Goal: Information Seeking & Learning: Find specific fact

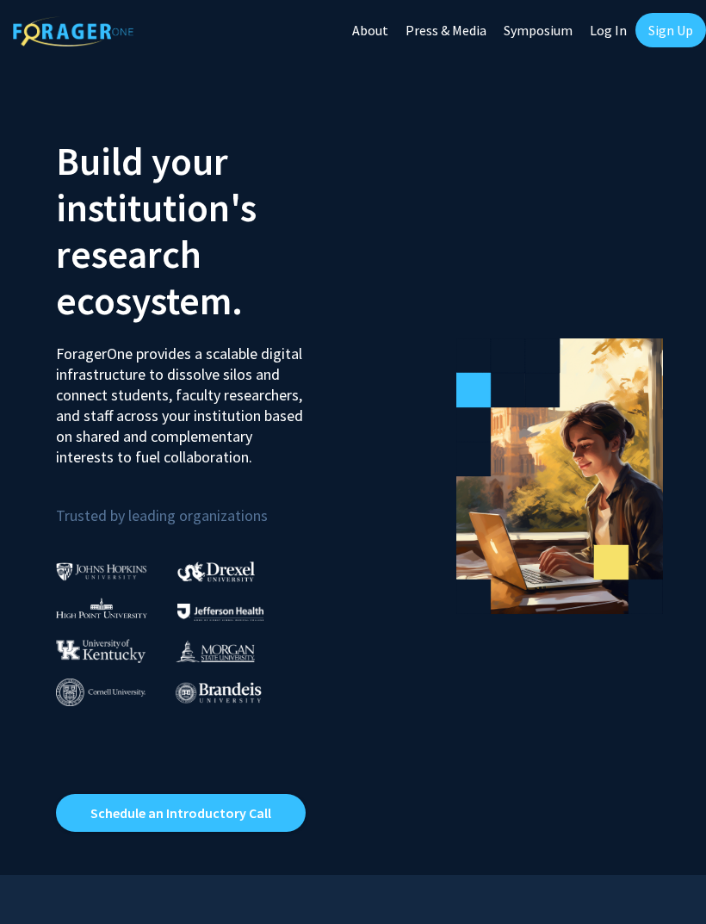
click at [615, 25] on link "Log In" at bounding box center [608, 30] width 54 height 60
select select
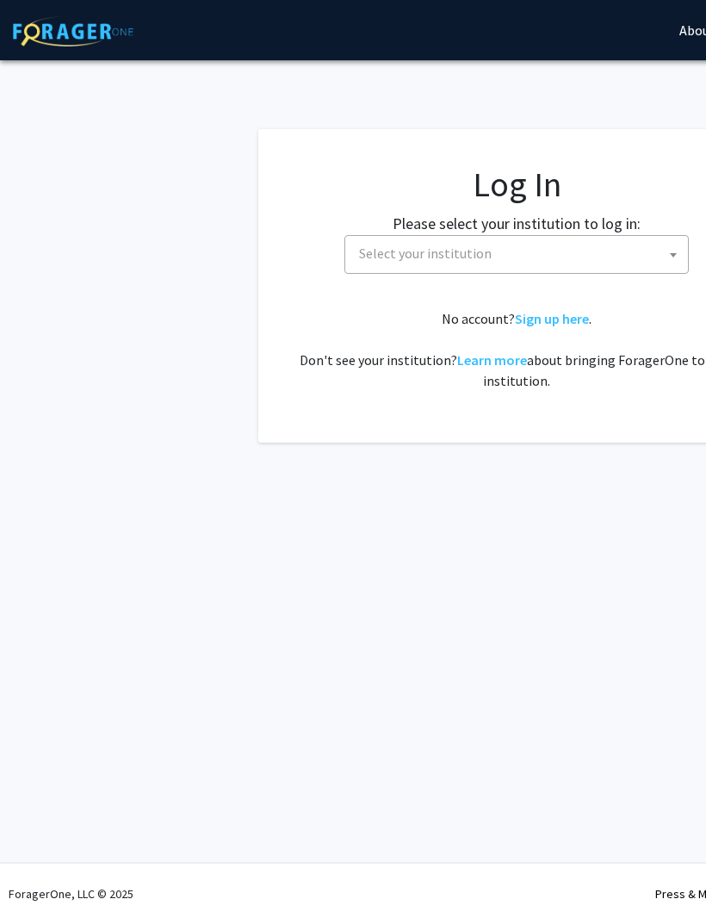
click at [591, 257] on span "Select your institution" at bounding box center [520, 253] width 336 height 35
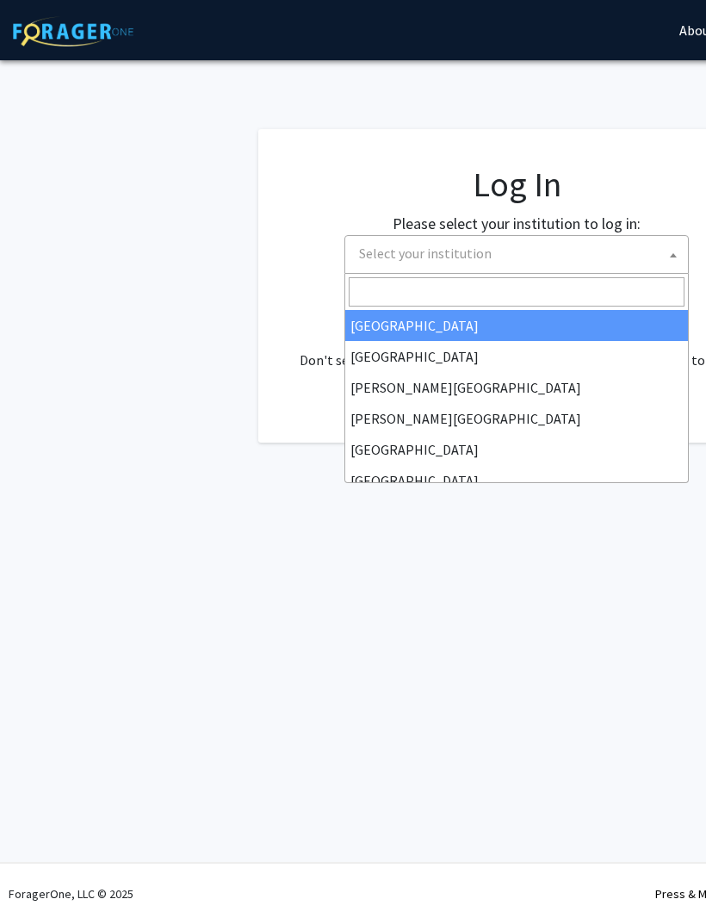
click at [584, 250] on span "Select your institution" at bounding box center [520, 253] width 336 height 35
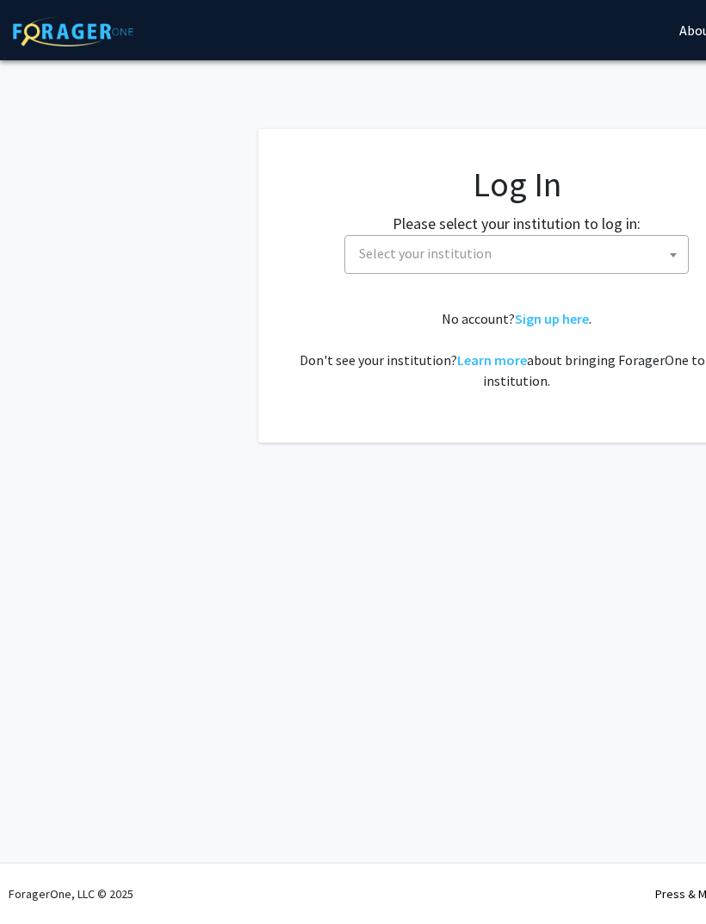
click at [575, 251] on span "Select your institution" at bounding box center [520, 253] width 336 height 35
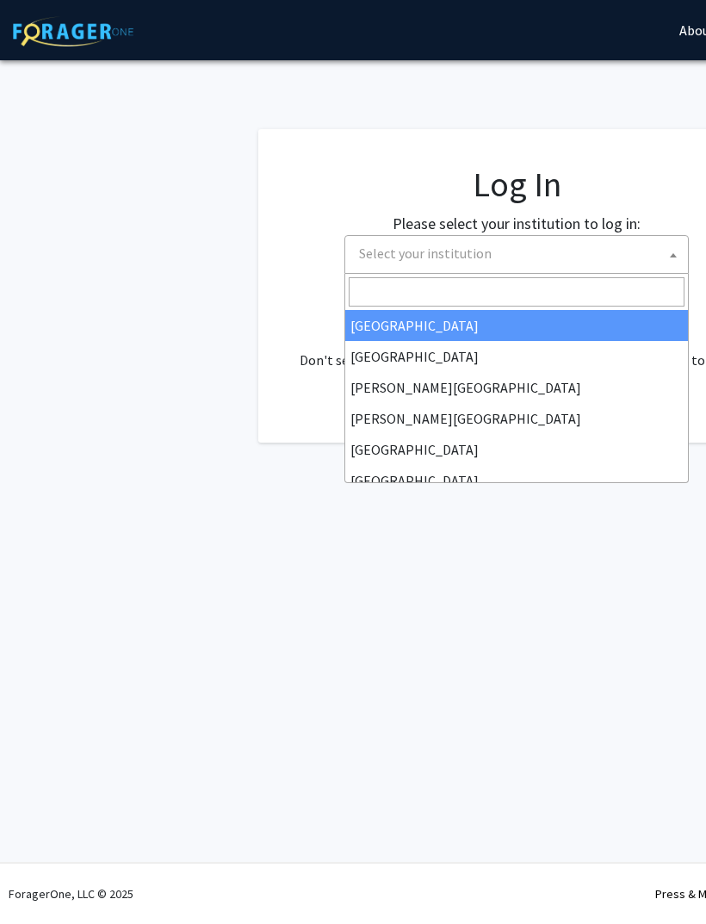
click at [601, 296] on input "Search" at bounding box center [517, 291] width 336 height 29
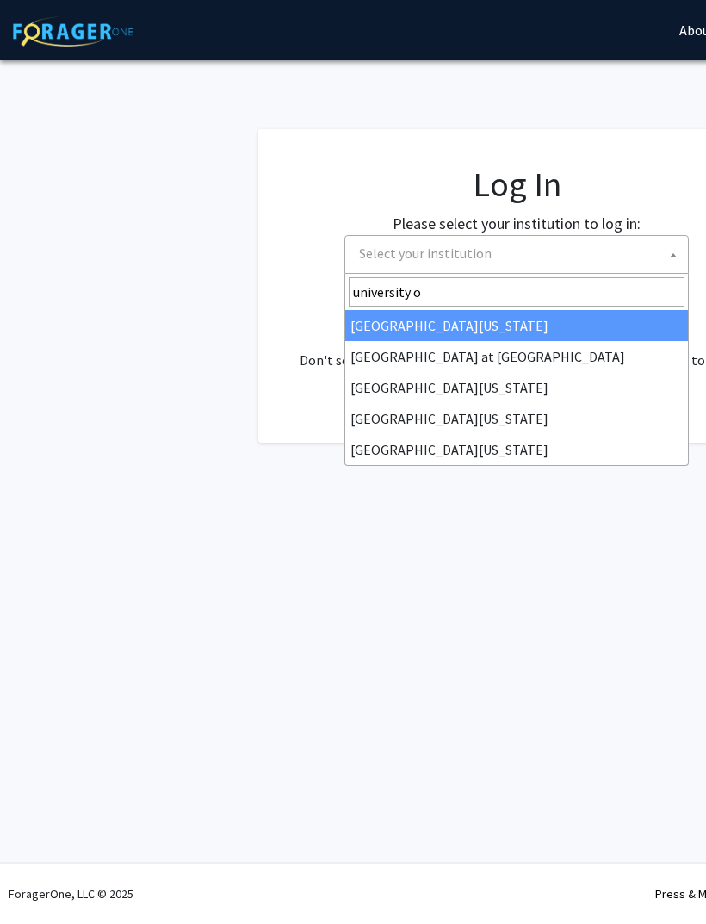
type input "university of"
select select "33"
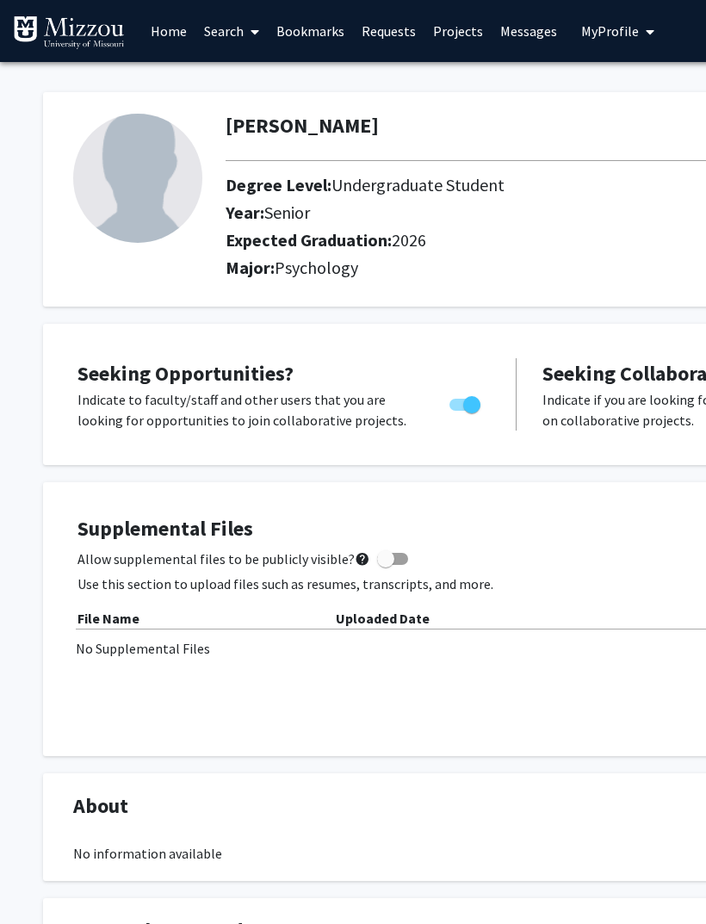
click at [228, 23] on link "Search" at bounding box center [231, 31] width 72 height 60
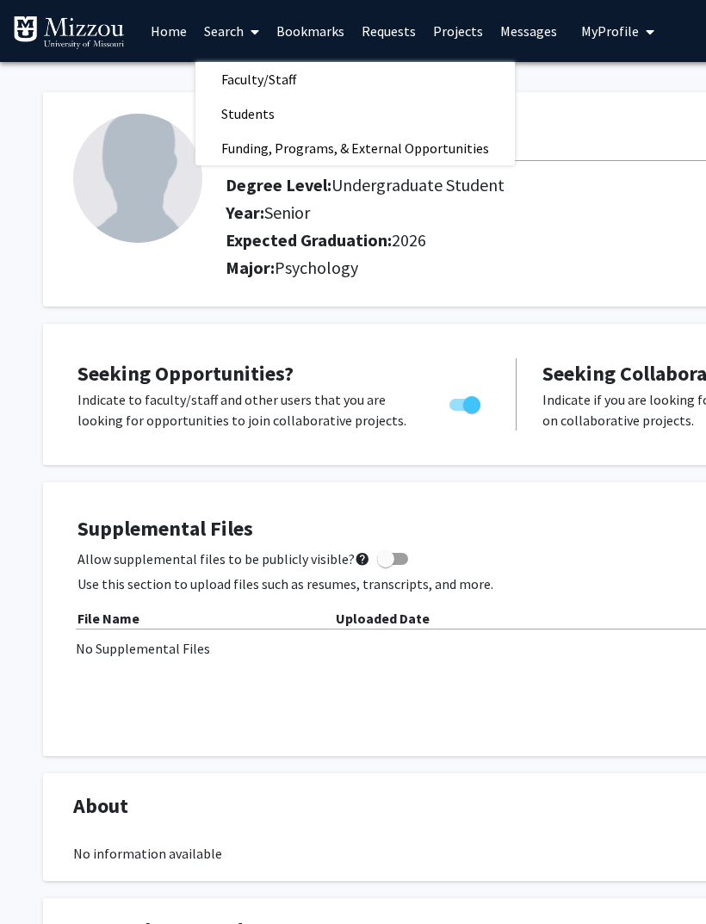
click at [418, 68] on link "Faculty/Staff" at bounding box center [354, 79] width 319 height 26
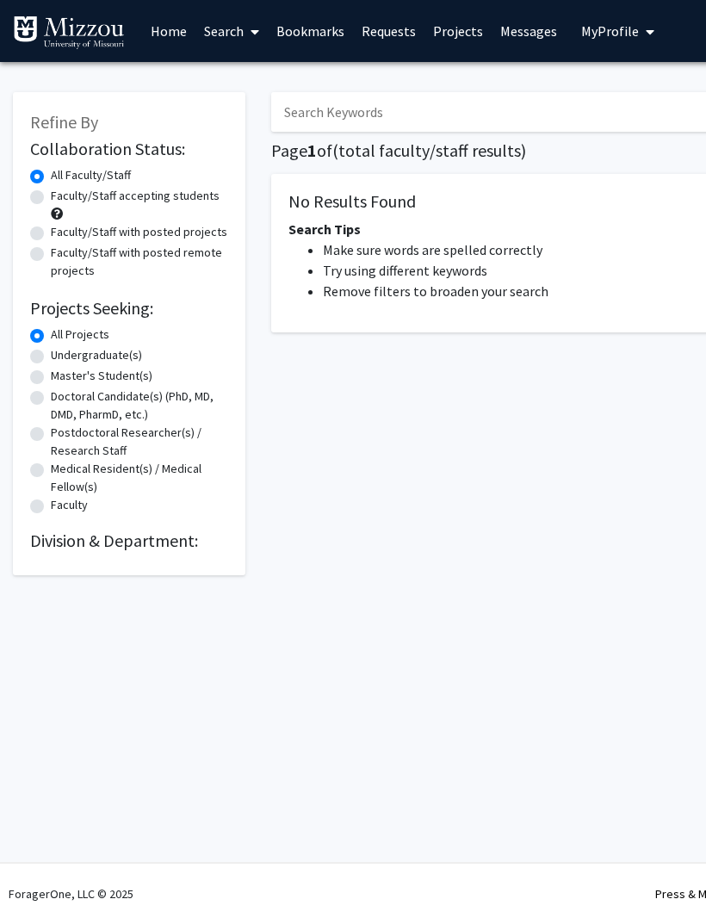
click at [524, 97] on input "Search Keywords" at bounding box center [609, 112] width 676 height 40
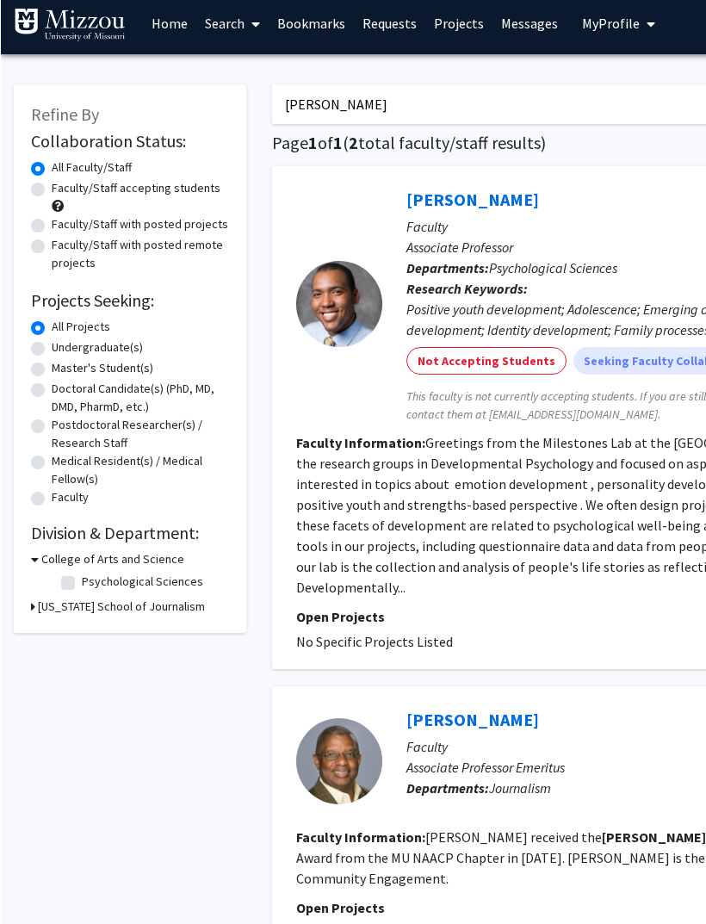
scroll to position [8, 0]
click at [244, 40] on link "Search" at bounding box center [231, 23] width 72 height 60
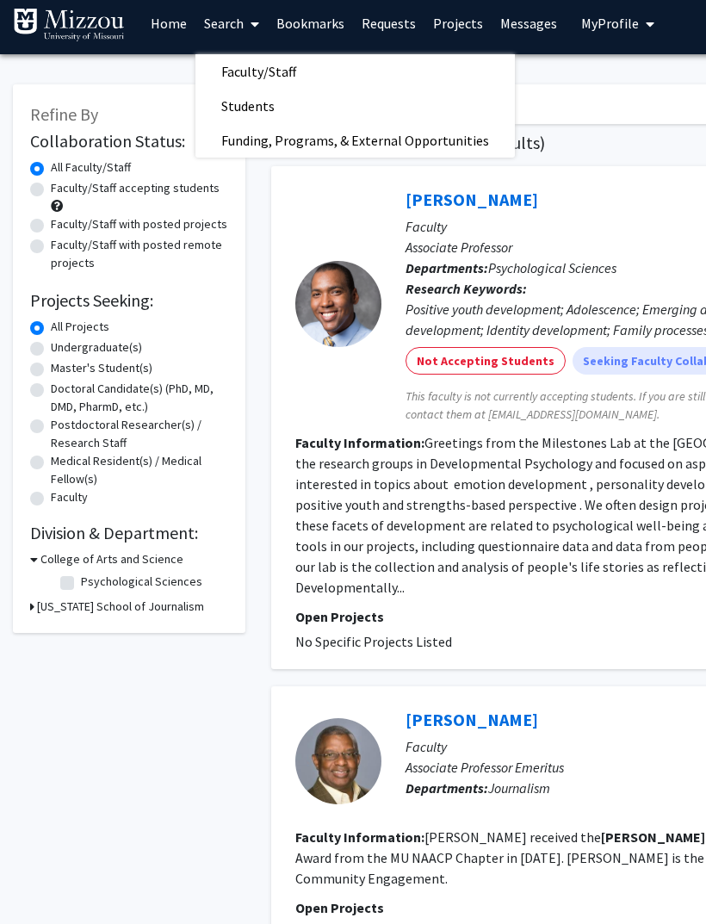
click at [238, 12] on link "Search" at bounding box center [231, 23] width 72 height 60
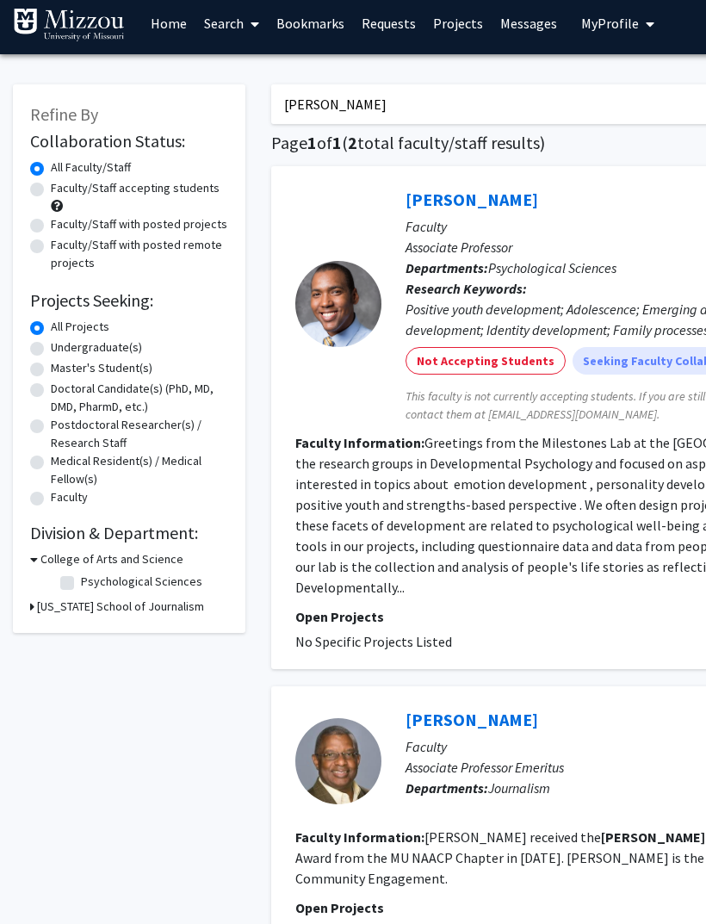
click at [238, 21] on link "Search" at bounding box center [231, 23] width 72 height 60
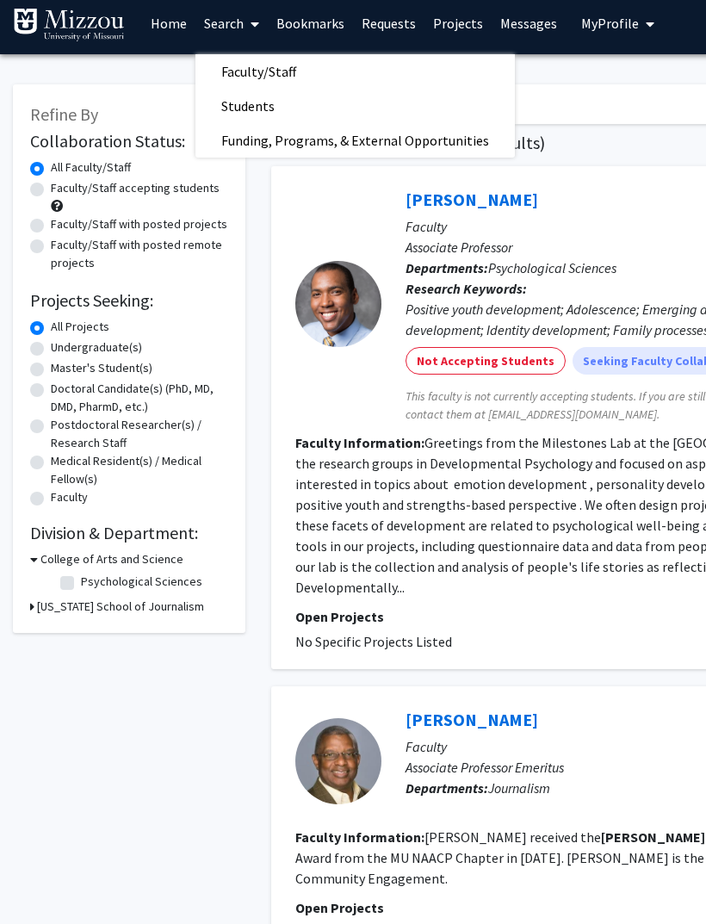
click at [152, 85] on div "Refine By Collaboration Status: Collaboration Status All Faculty/Staff Collabor…" at bounding box center [129, 358] width 232 height 548
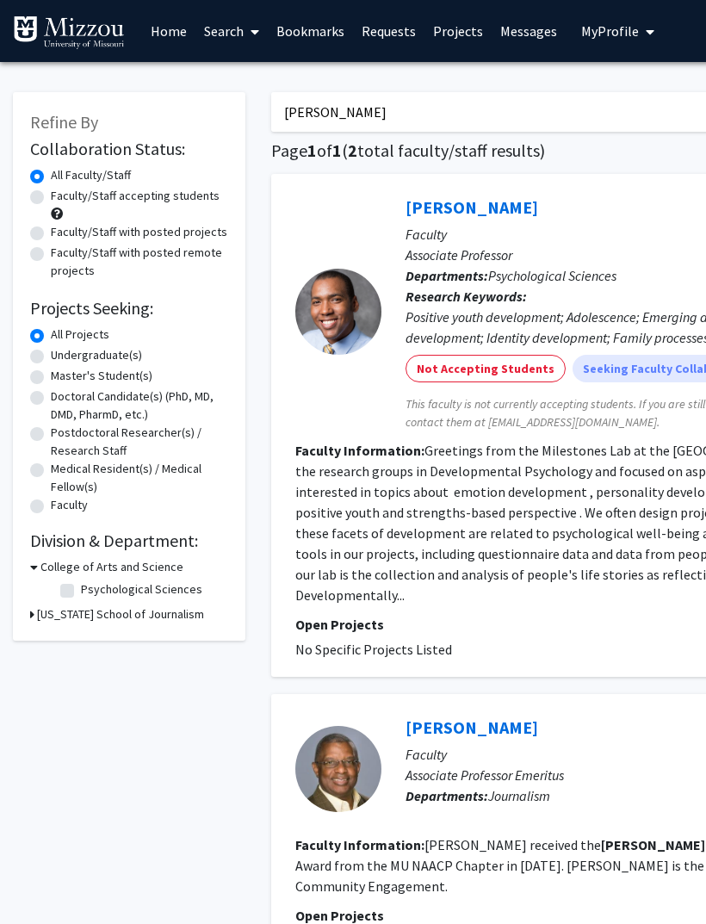
click at [576, 105] on input "[PERSON_NAME]" at bounding box center [609, 112] width 676 height 40
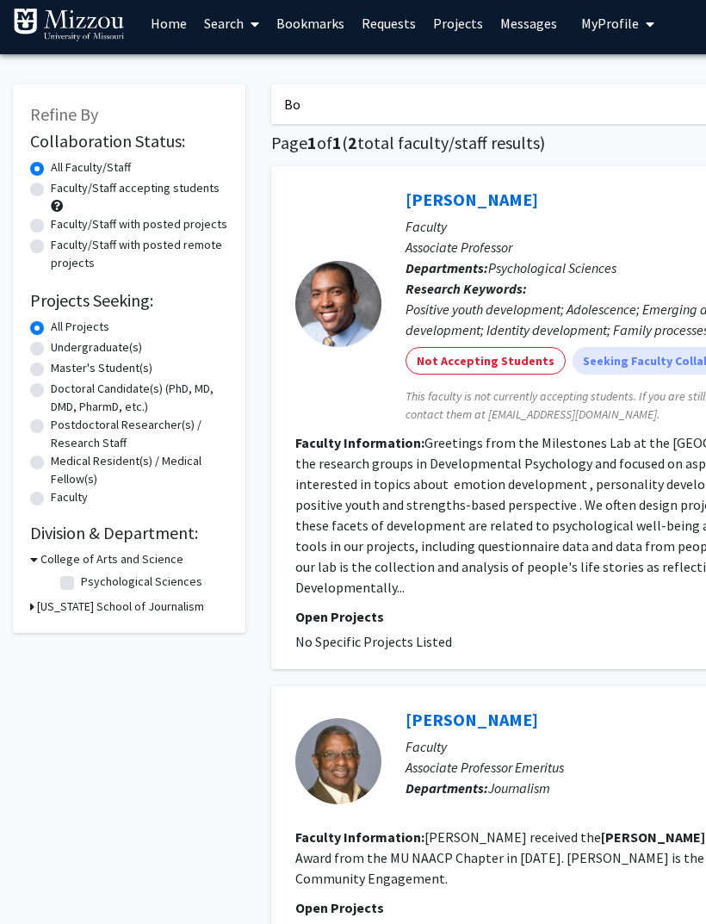
type input "B"
type input "V"
type input "Criminal justice"
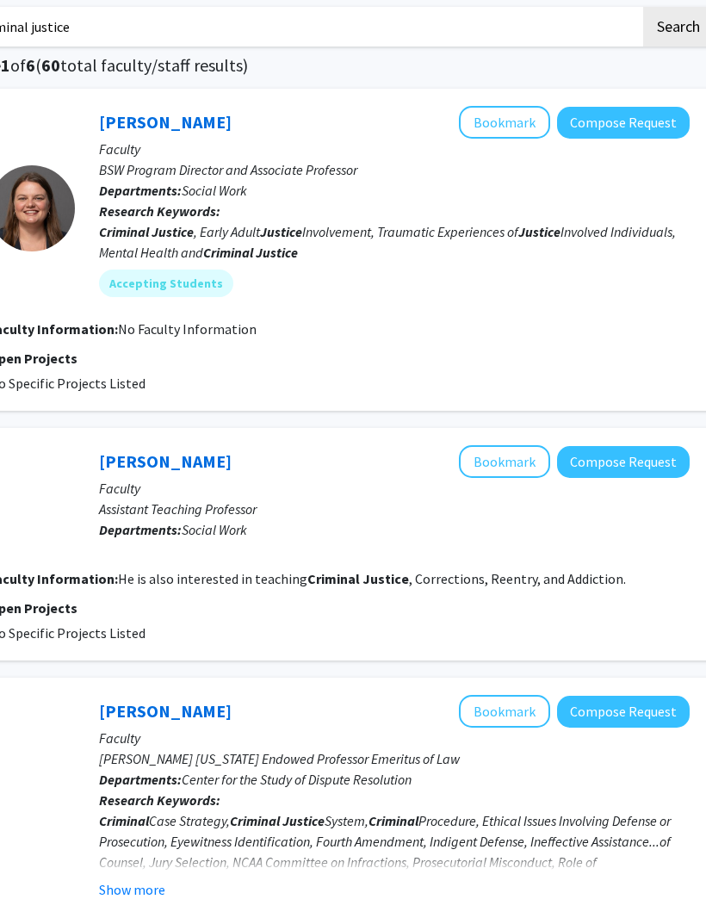
scroll to position [85, 310]
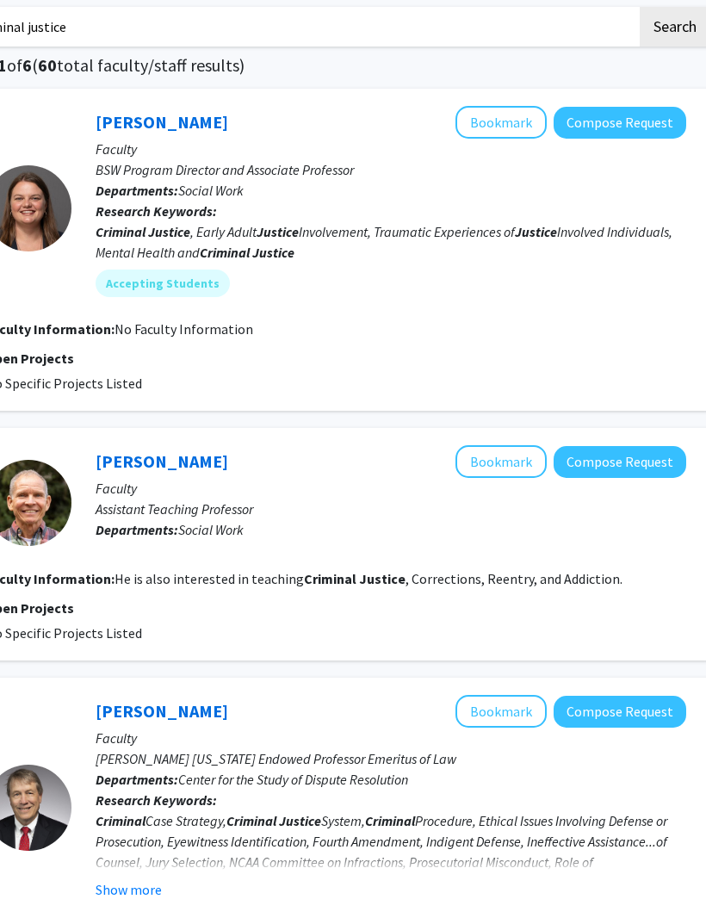
click at [504, 125] on button "Bookmark" at bounding box center [500, 122] width 91 height 33
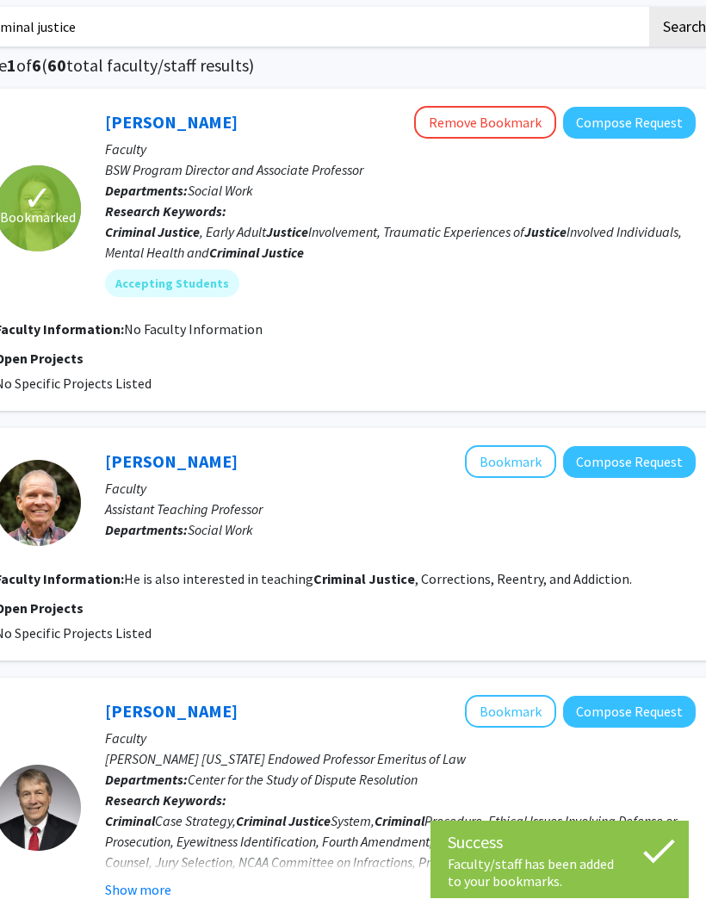
scroll to position [85, 273]
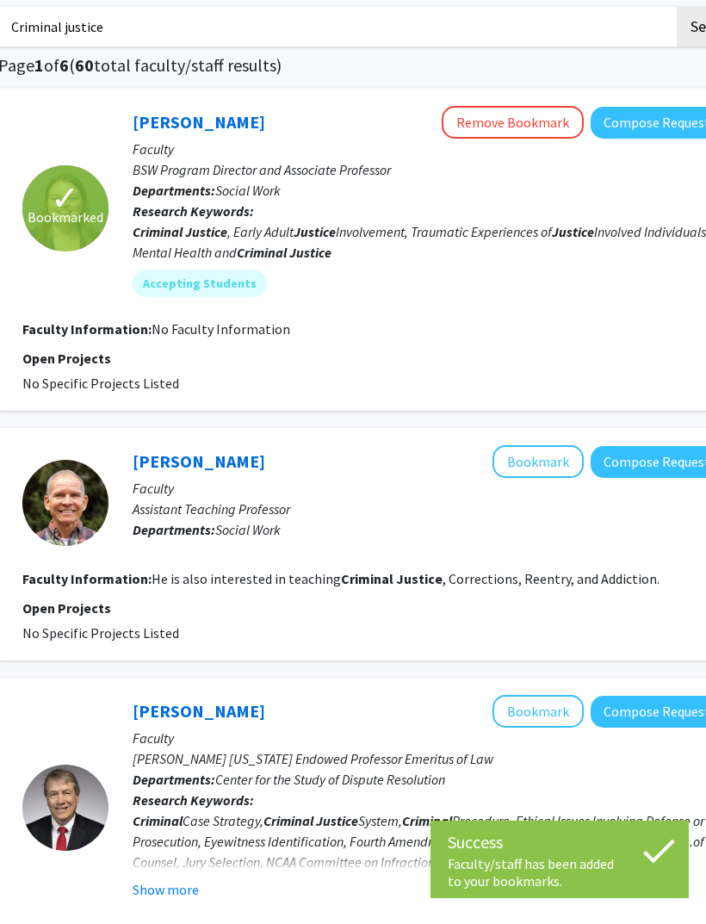
click at [222, 144] on p "Faculty" at bounding box center [428, 149] width 591 height 21
click at [212, 111] on link "[PERSON_NAME]" at bounding box center [199, 122] width 133 height 22
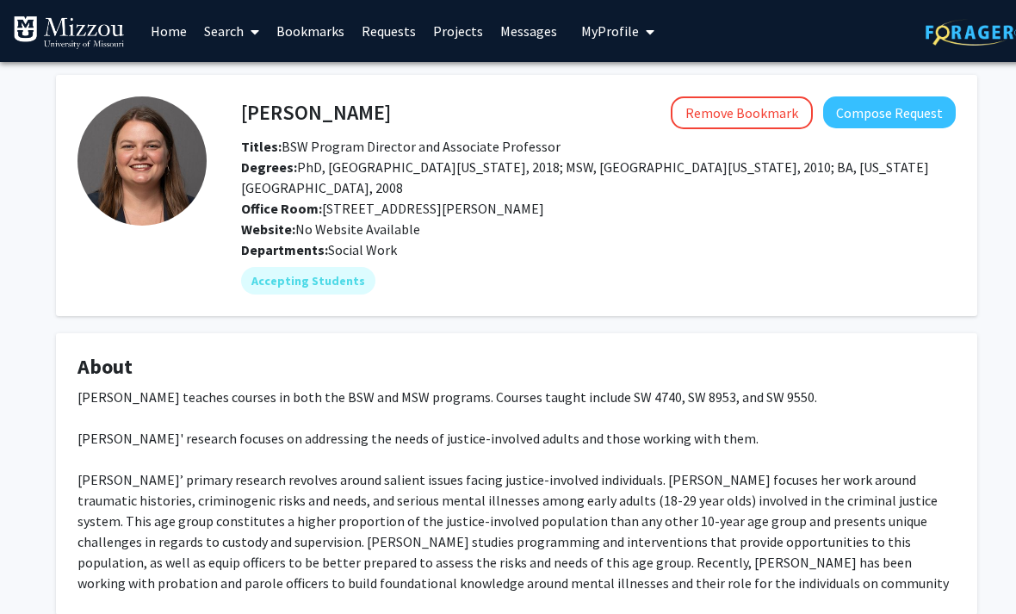
click at [705, 108] on button "Compose Request" at bounding box center [889, 112] width 133 height 32
click at [246, 36] on span at bounding box center [251, 32] width 15 height 60
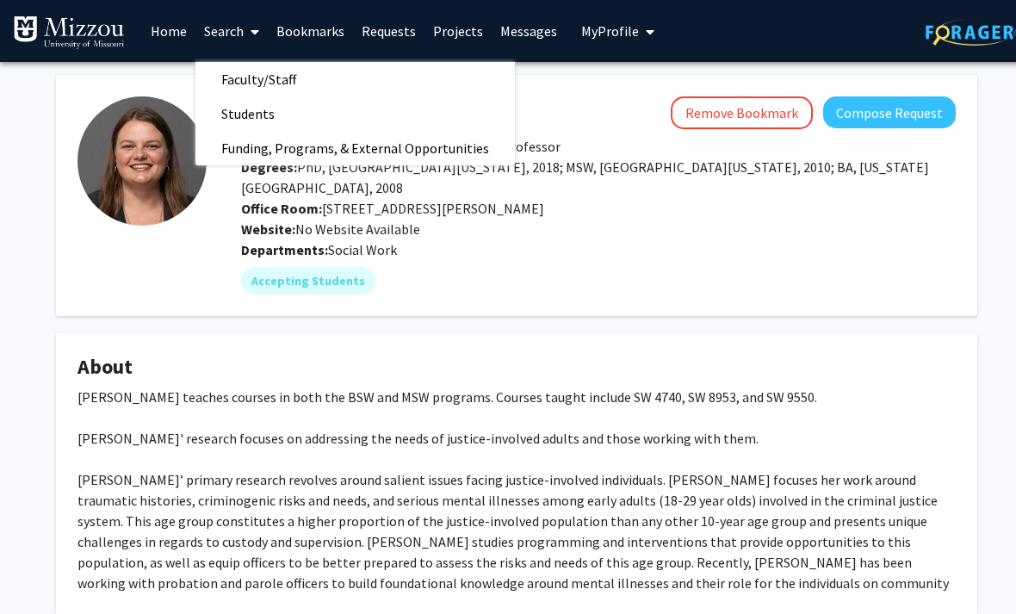
click at [236, 28] on link "Search" at bounding box center [231, 31] width 72 height 60
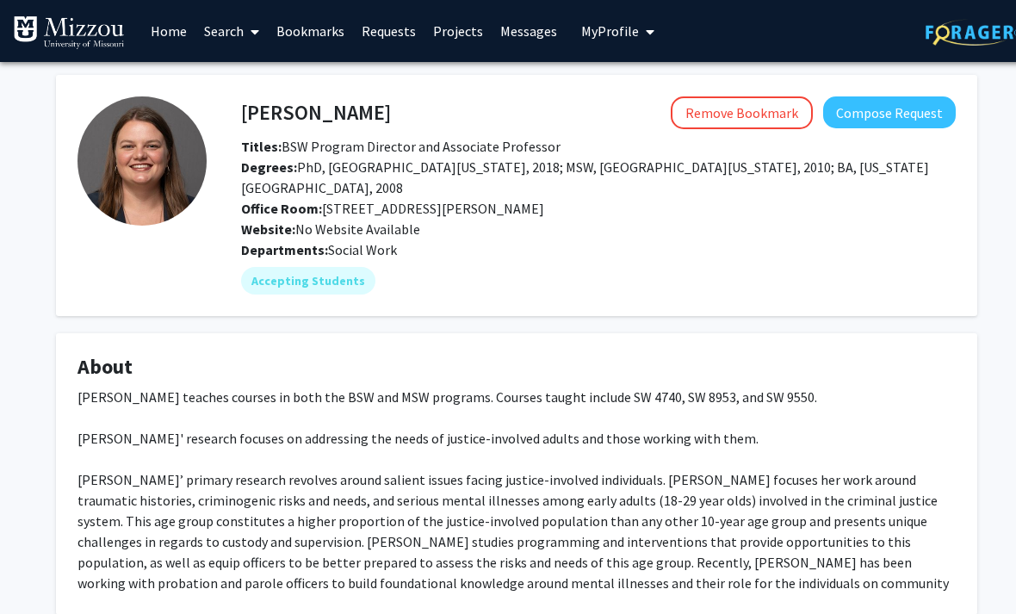
click at [246, 35] on span at bounding box center [251, 32] width 15 height 60
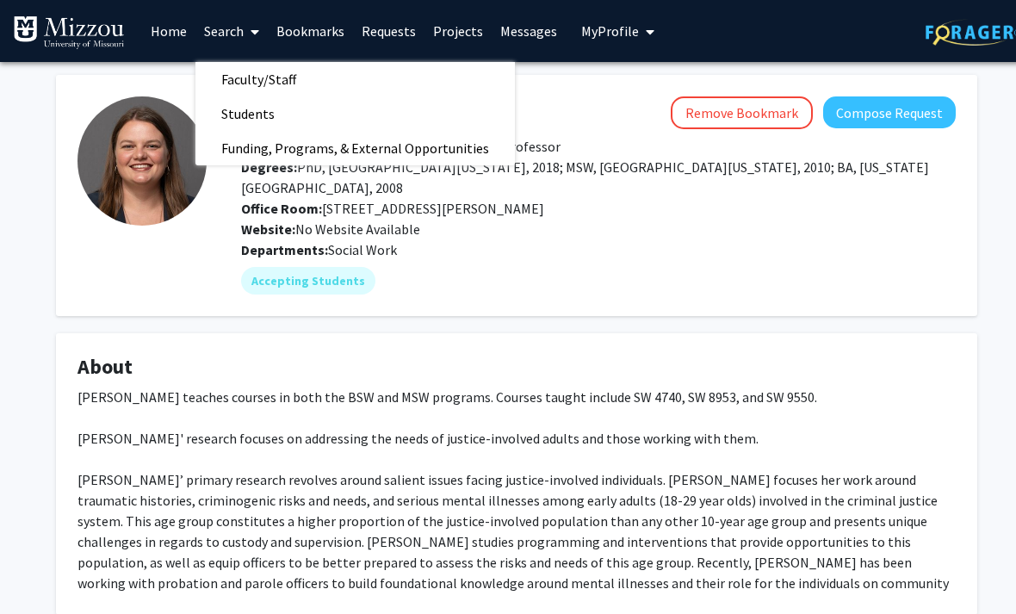
click at [403, 138] on span "Funding, Programs, & External Opportunities" at bounding box center [354, 148] width 319 height 34
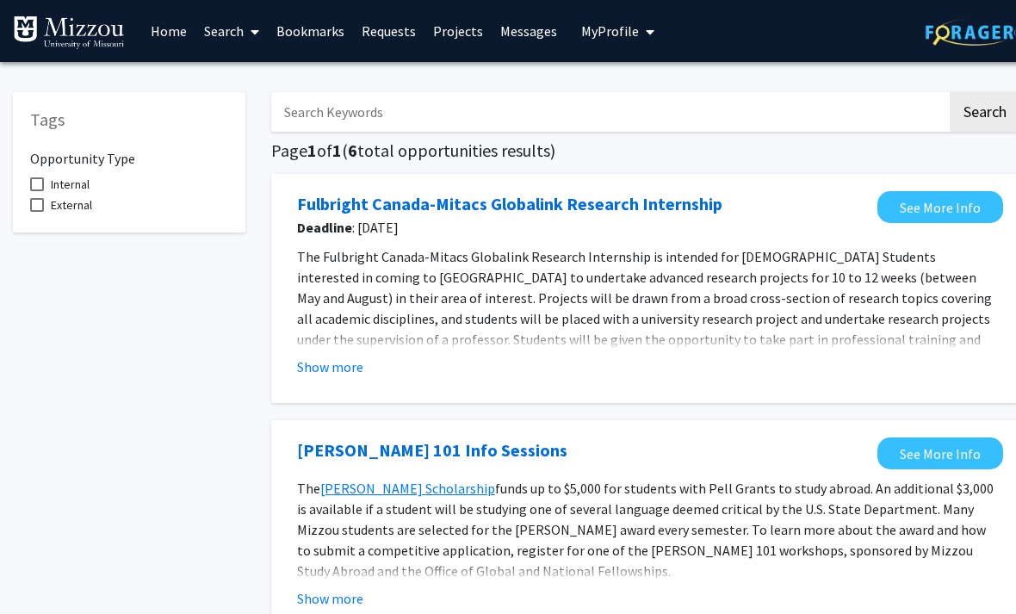
click at [239, 40] on link "Search" at bounding box center [231, 31] width 72 height 60
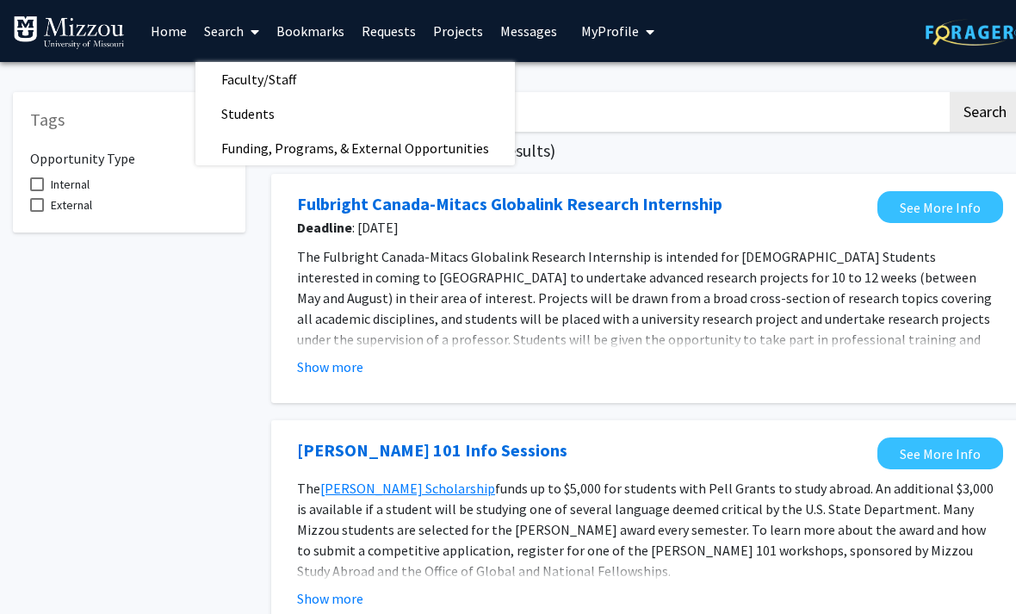
click at [276, 65] on span "Faculty/Staff" at bounding box center [258, 79] width 127 height 34
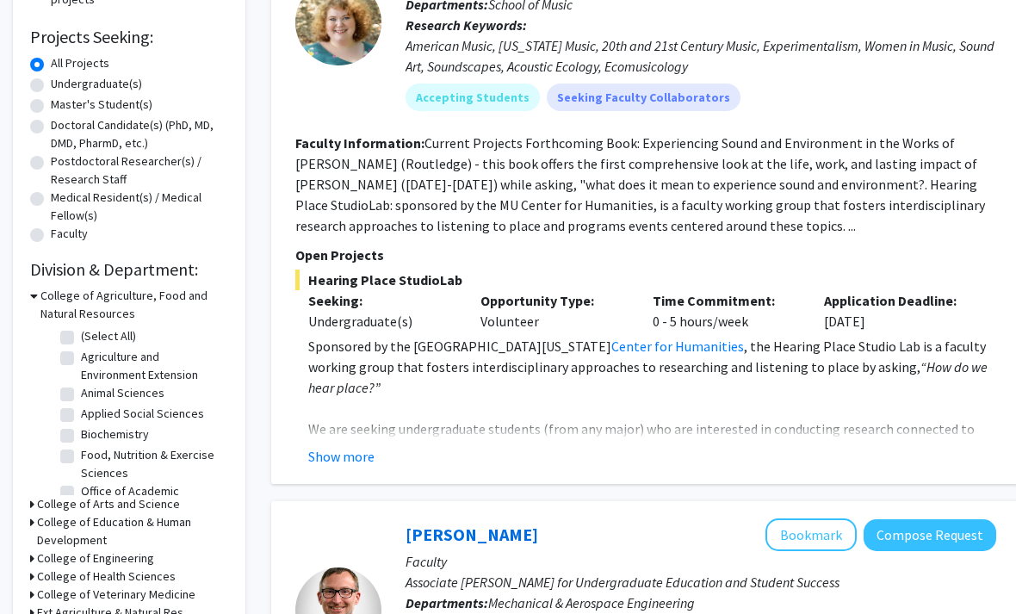
scroll to position [276, 0]
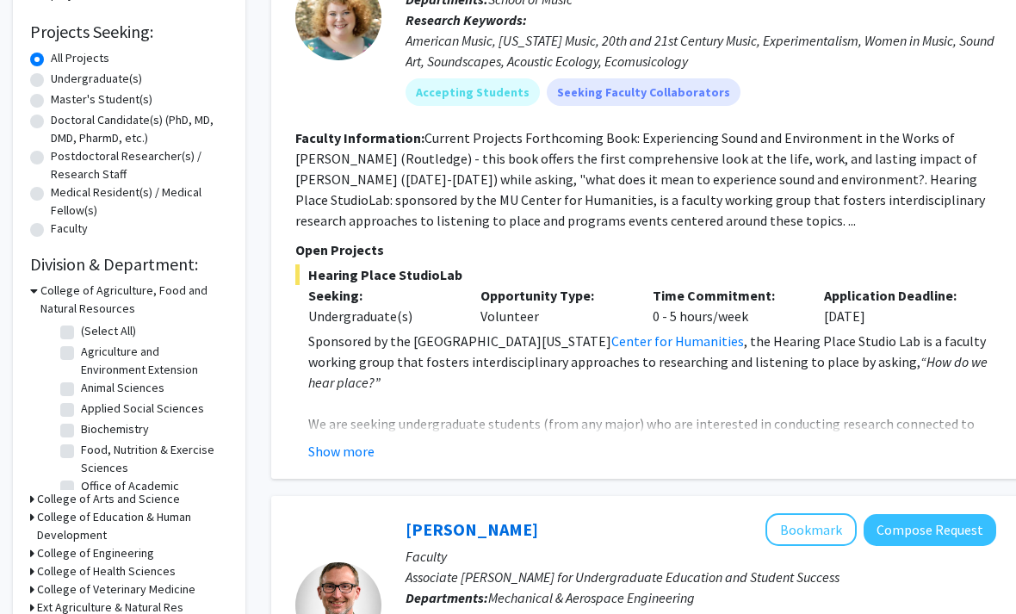
click at [136, 302] on h3 "College of Agriculture, Food and Natural Resources" at bounding box center [134, 300] width 188 height 36
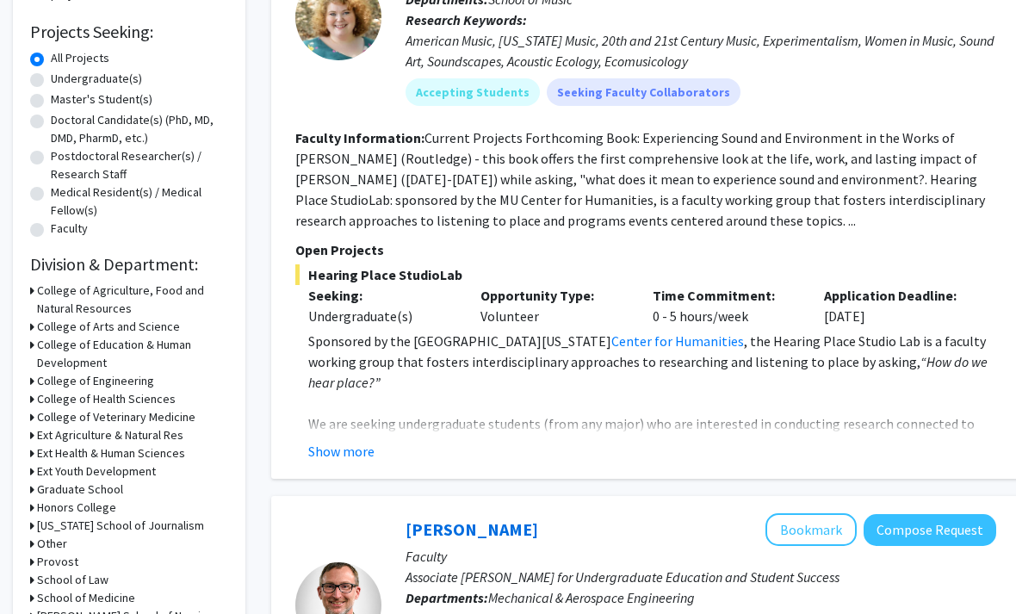
click at [165, 321] on h3 "College of Arts and Science" at bounding box center [108, 327] width 143 height 18
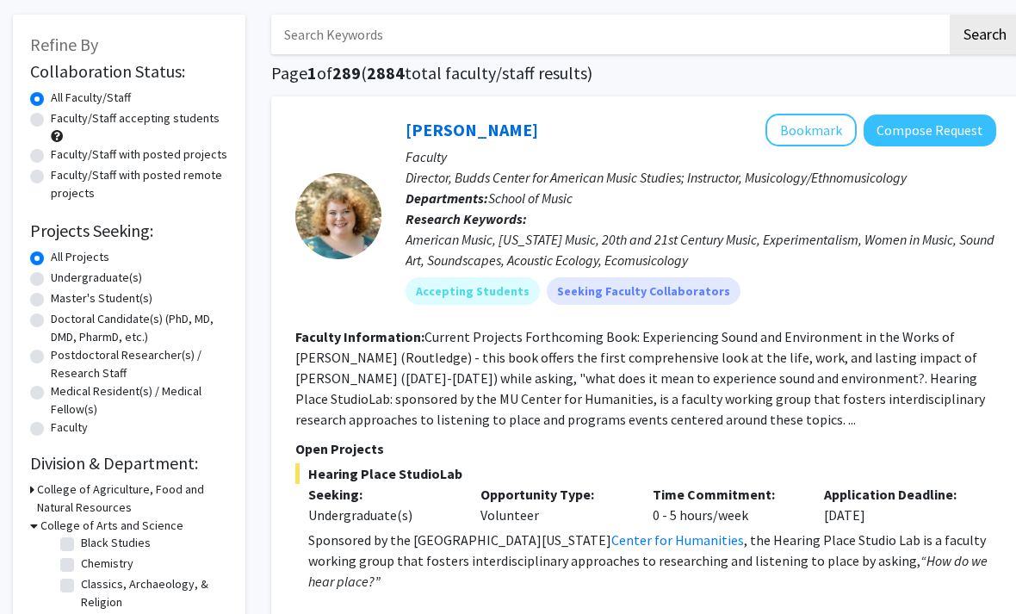
scroll to position [0, 0]
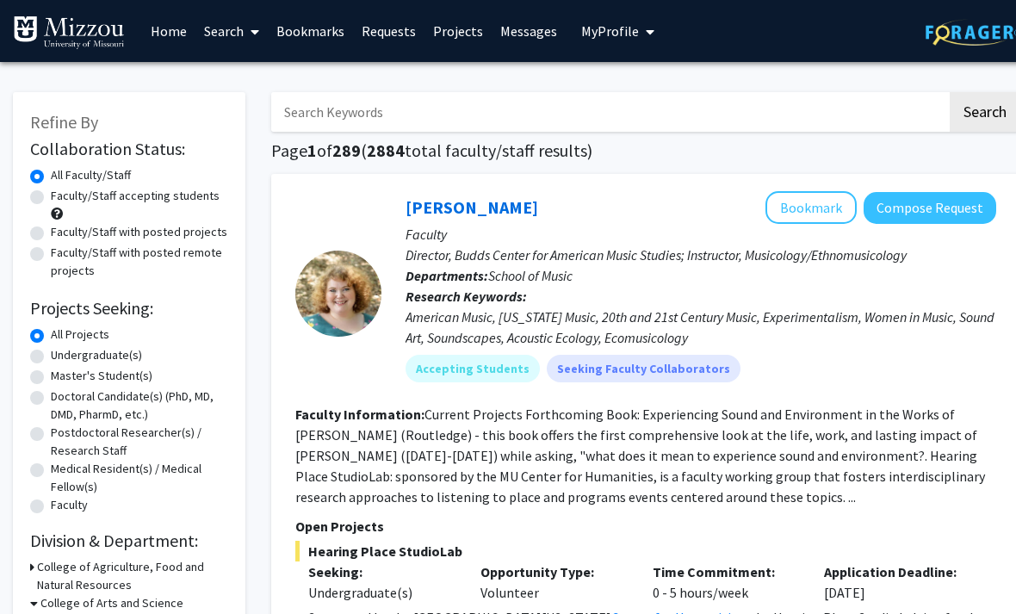
click at [682, 92] on input "Search Keywords" at bounding box center [609, 112] width 676 height 40
type input "[PERSON_NAME]"
click at [705, 110] on button "Search" at bounding box center [985, 112] width 71 height 40
